Goal: Task Accomplishment & Management: Use online tool/utility

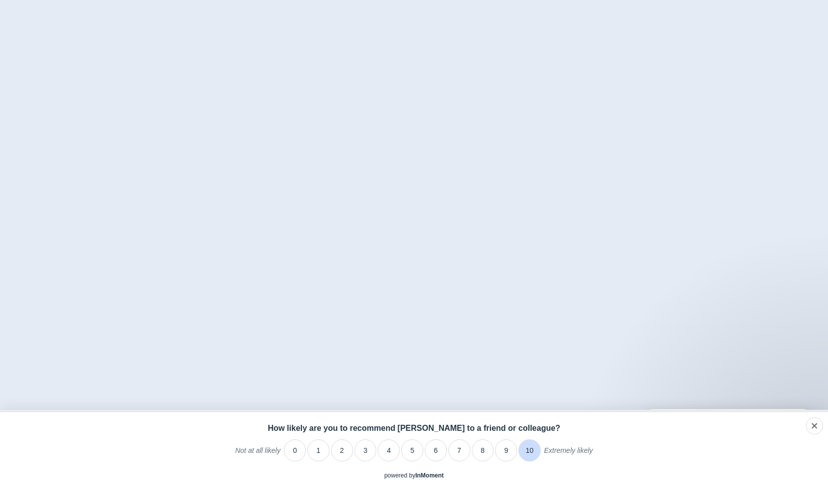
click at [530, 449] on li "10" at bounding box center [530, 450] width 22 height 22
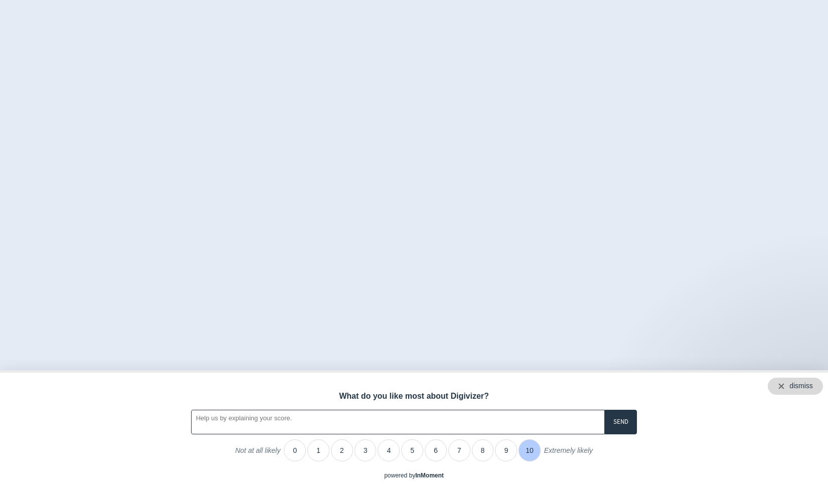
click at [810, 383] on div "dismiss" at bounding box center [801, 386] width 24 height 10
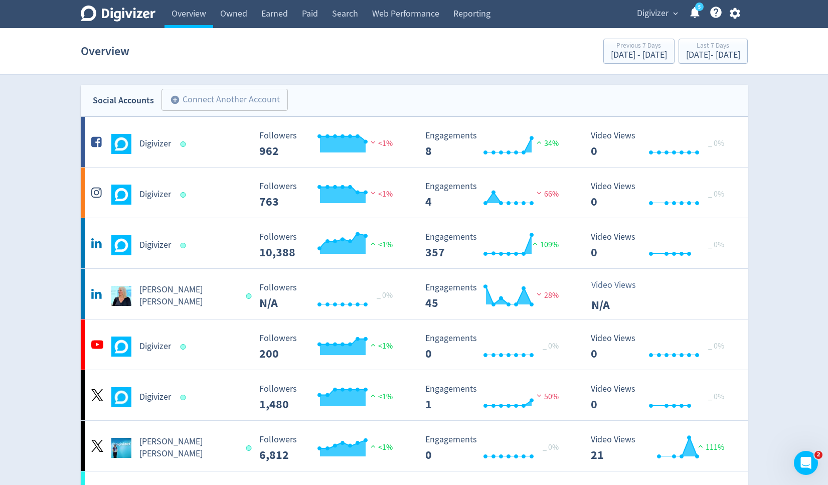
click at [669, 7] on button "Digivizer expand_more" at bounding box center [656, 14] width 47 height 16
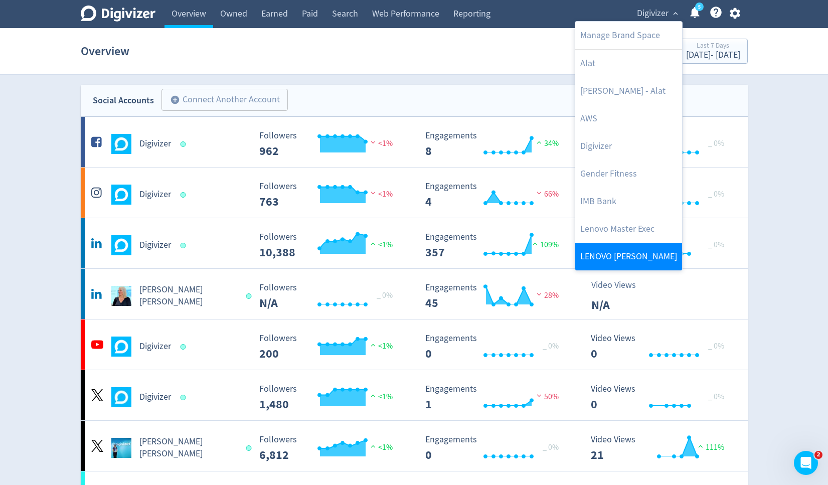
click at [619, 246] on link "LENOVO [PERSON_NAME]" at bounding box center [628, 257] width 107 height 28
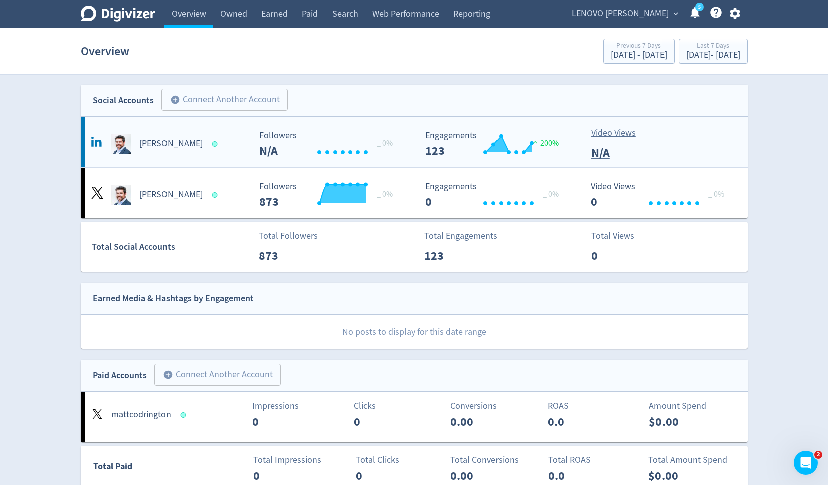
click at [163, 143] on h5 "[PERSON_NAME]" at bounding box center [170, 144] width 63 height 12
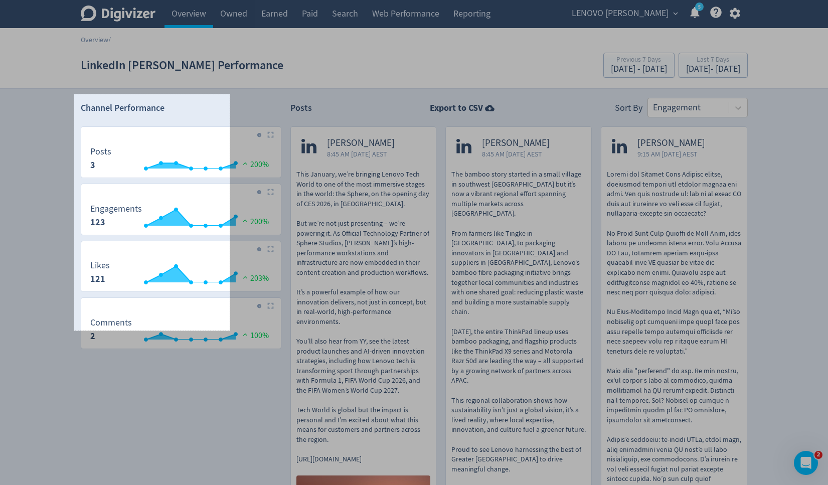
drag, startPoint x: 74, startPoint y: 94, endPoint x: 230, endPoint y: 331, distance: 282.8
click at [230, 331] on div "310 X 471" at bounding box center [414, 370] width 828 height 741
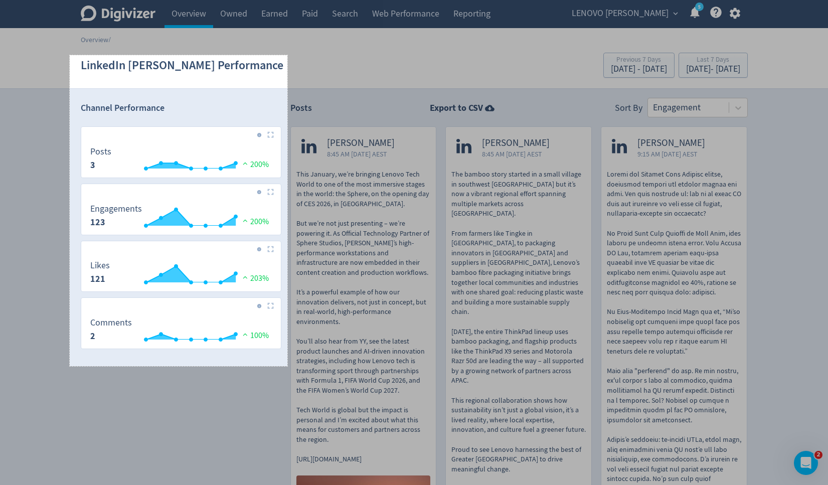
drag, startPoint x: 70, startPoint y: 55, endPoint x: 287, endPoint y: 366, distance: 379.6
click at [287, 366] on div "434 X 620" at bounding box center [414, 370] width 828 height 741
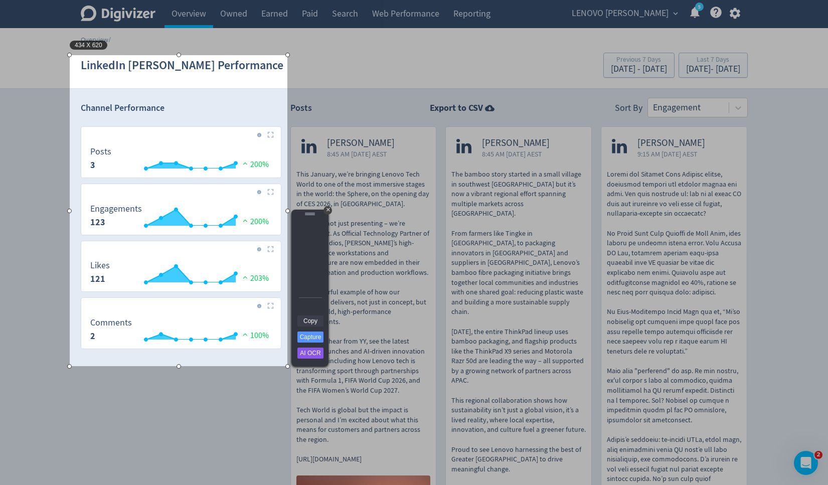
click at [313, 320] on link "Copy" at bounding box center [310, 320] width 26 height 11
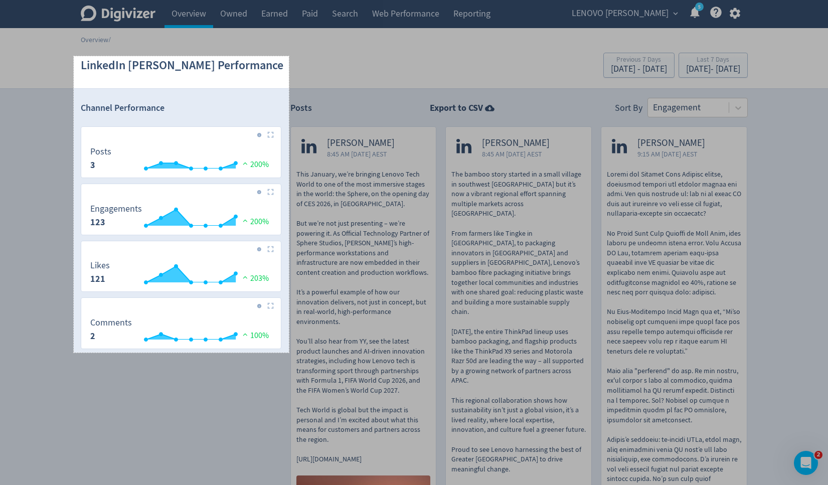
drag, startPoint x: 74, startPoint y: 56, endPoint x: 289, endPoint y: 353, distance: 366.3
click at [289, 353] on div "429 X 591" at bounding box center [414, 370] width 828 height 741
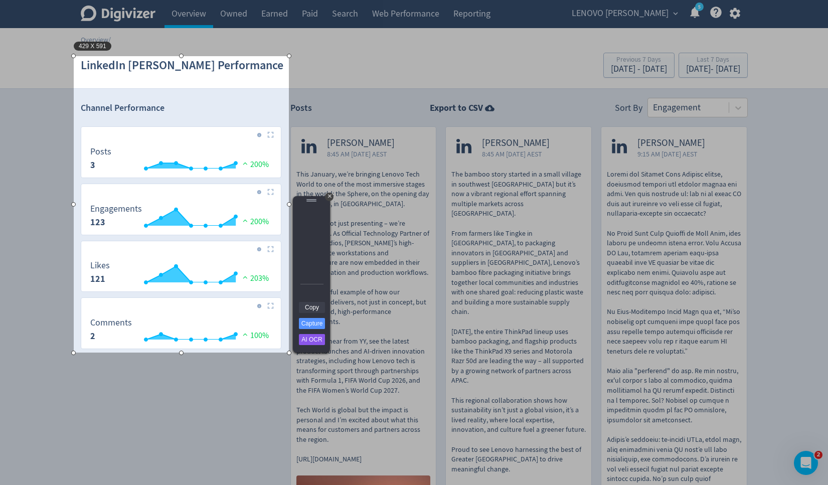
click at [315, 305] on link "Copy" at bounding box center [312, 307] width 26 height 11
